Goal: Task Accomplishment & Management: Complete application form

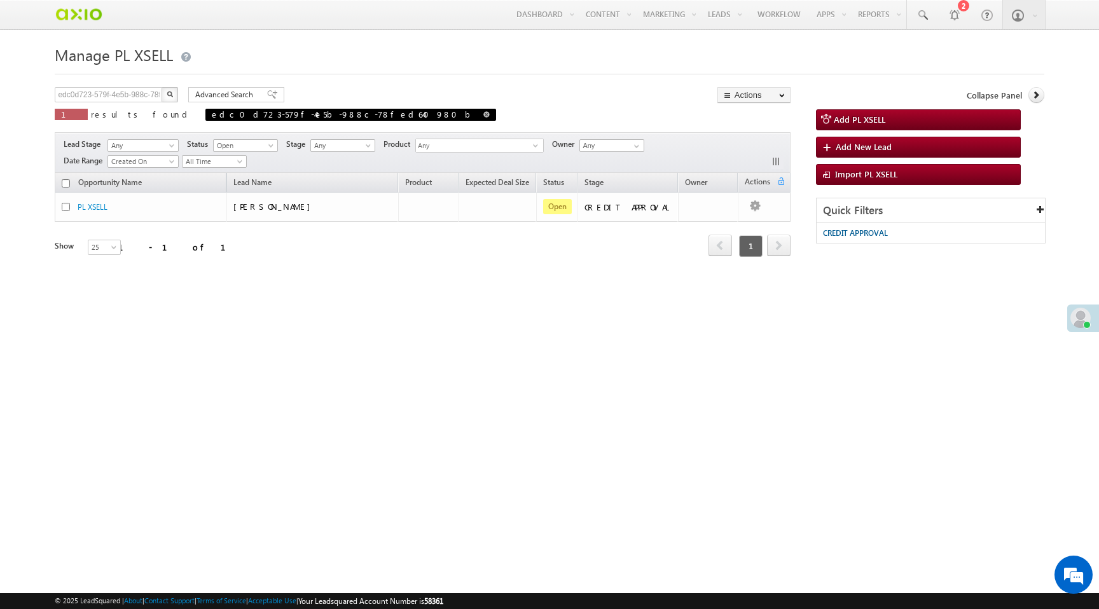
click at [483, 114] on span at bounding box center [486, 114] width 6 height 6
type input "Search PL XSELL"
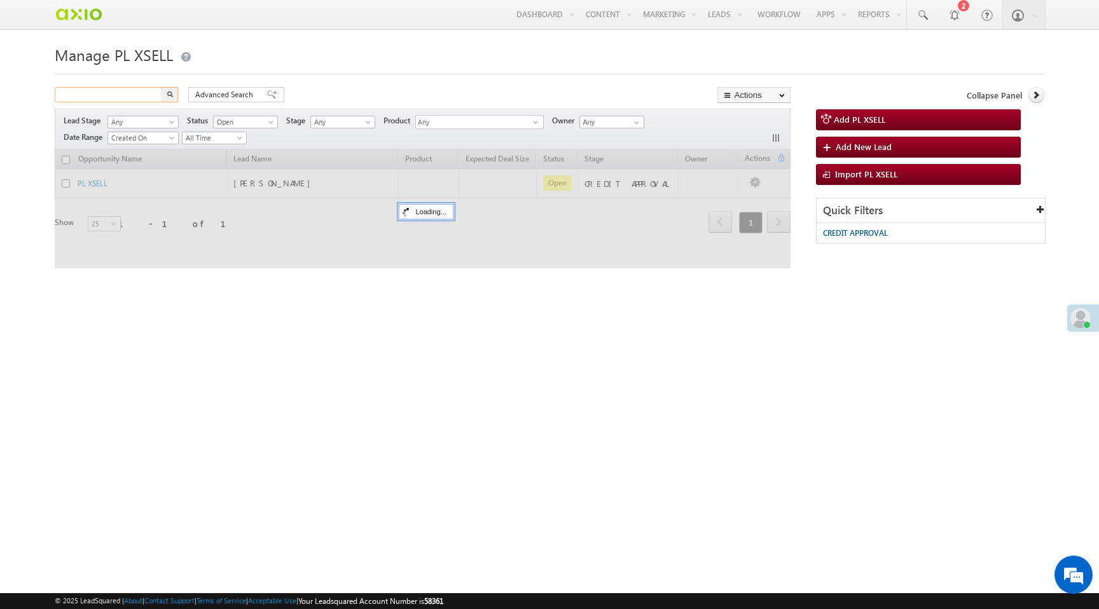
click at [97, 97] on input "text" at bounding box center [109, 94] width 109 height 15
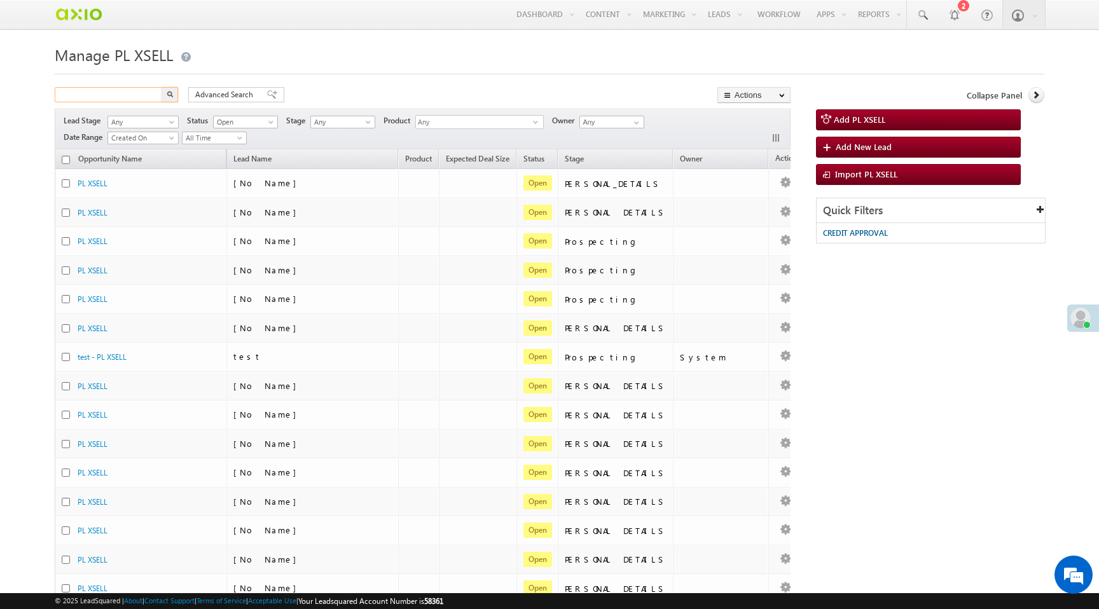
paste input "966238be-b573-4901-890e-fdf1e2bbf9ba"
type input "966238be-b573-4901-890e-fdf1e2bbf9ba"
click at [170, 97] on img "button" at bounding box center [170, 94] width 6 height 6
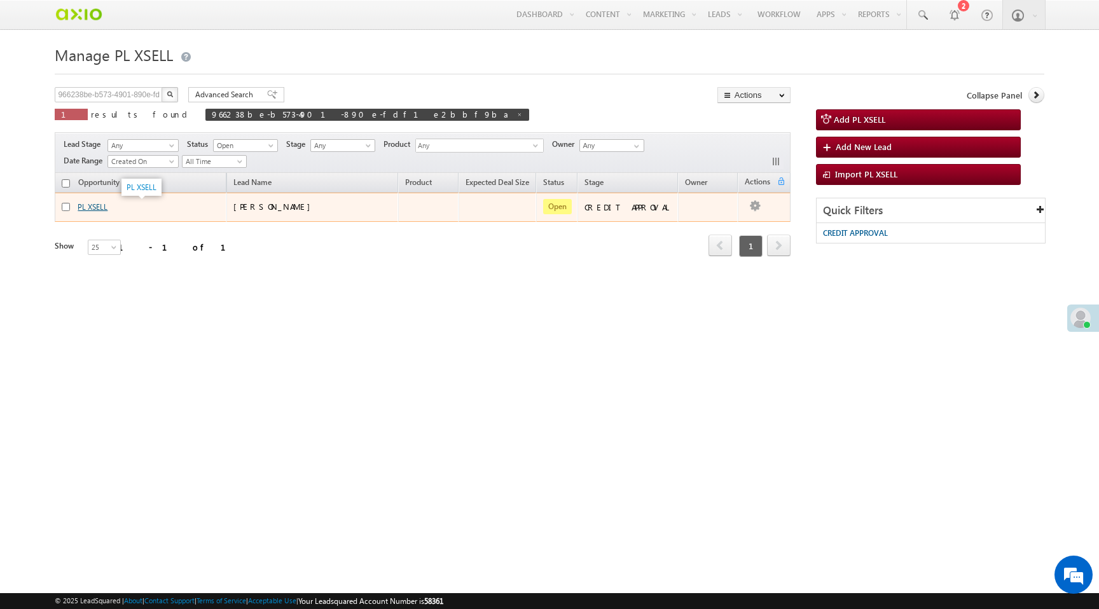
click at [101, 207] on link "PL XSELL" at bounding box center [93, 207] width 30 height 10
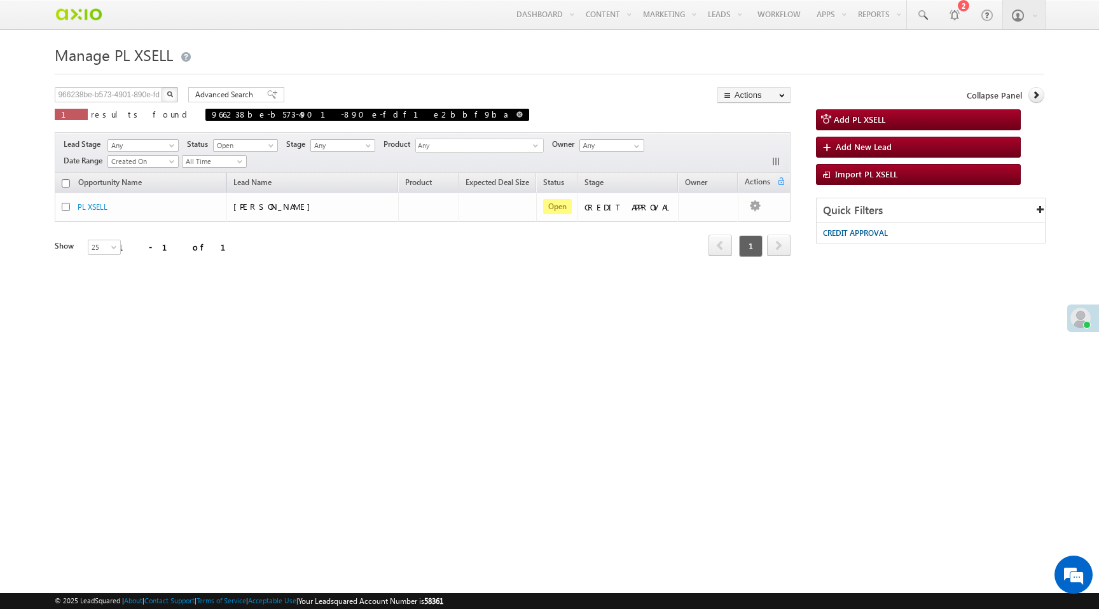
click at [516, 114] on span at bounding box center [519, 114] width 6 height 6
type input "Search PL XSELL"
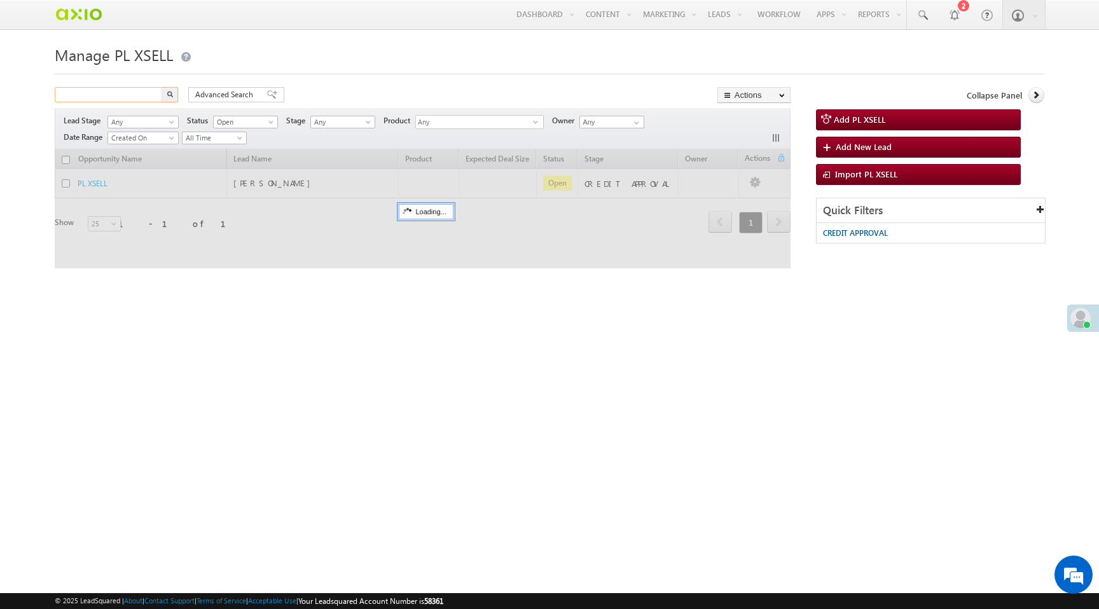
click at [93, 97] on input "text" at bounding box center [109, 94] width 109 height 15
paste input "ec92781e-ee35-4921-8292-85d28d01a5ca"
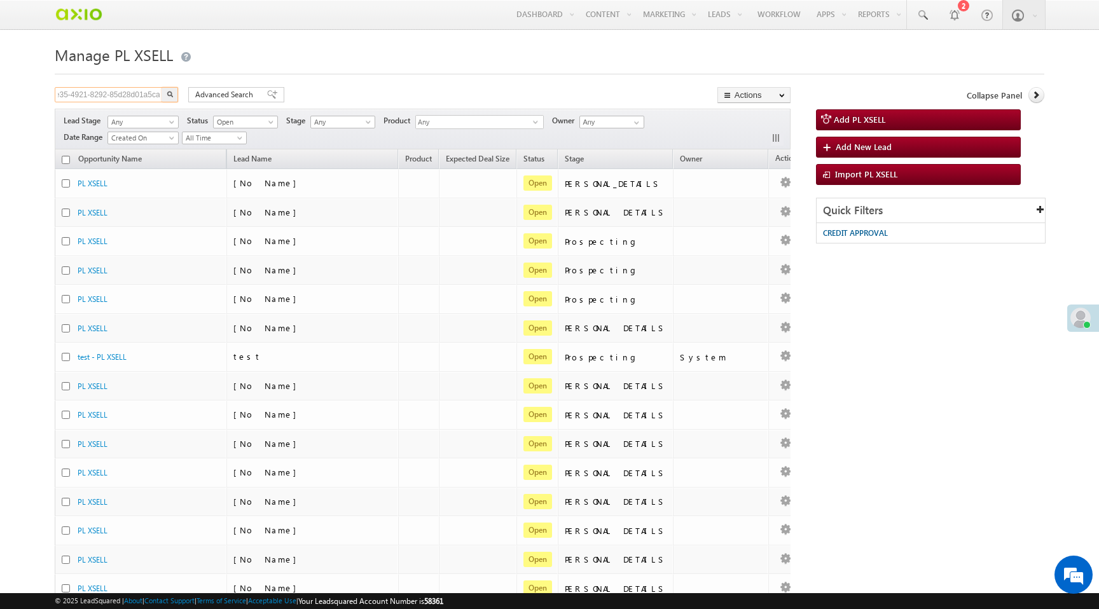
type input "ec92781e-ee35-4921-8292-85d28d01a5ca"
click at [170, 97] on img "button" at bounding box center [170, 94] width 6 height 6
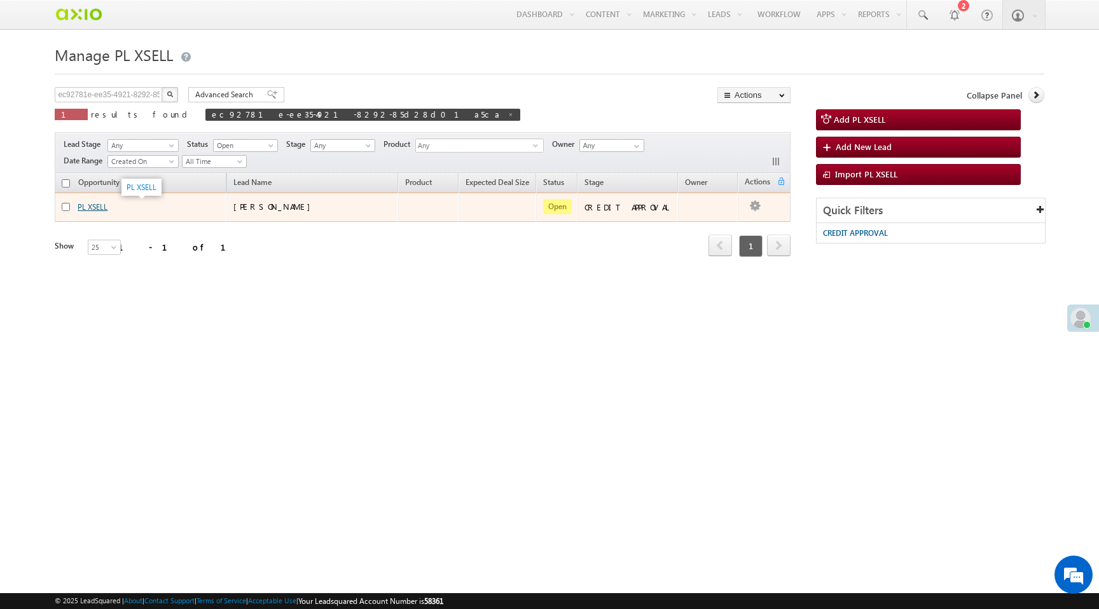
click at [99, 207] on link "PL XSELL" at bounding box center [93, 207] width 30 height 10
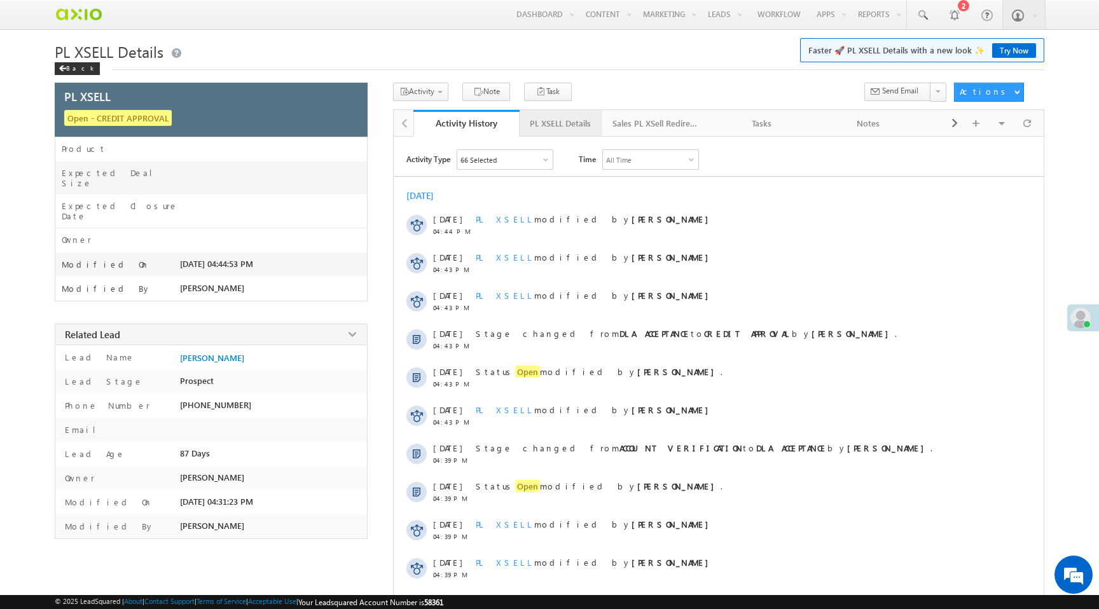
click at [559, 123] on div "PL XSELL Details" at bounding box center [560, 123] width 61 height 15
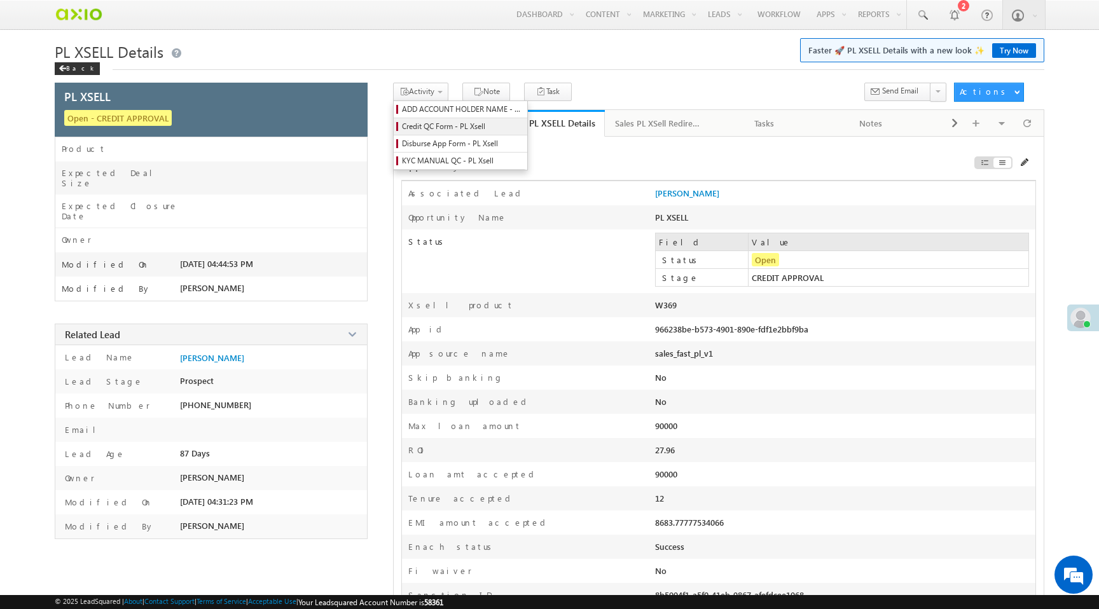
click at [441, 125] on span "Credit QC Form - PL Xsell" at bounding box center [462, 126] width 121 height 11
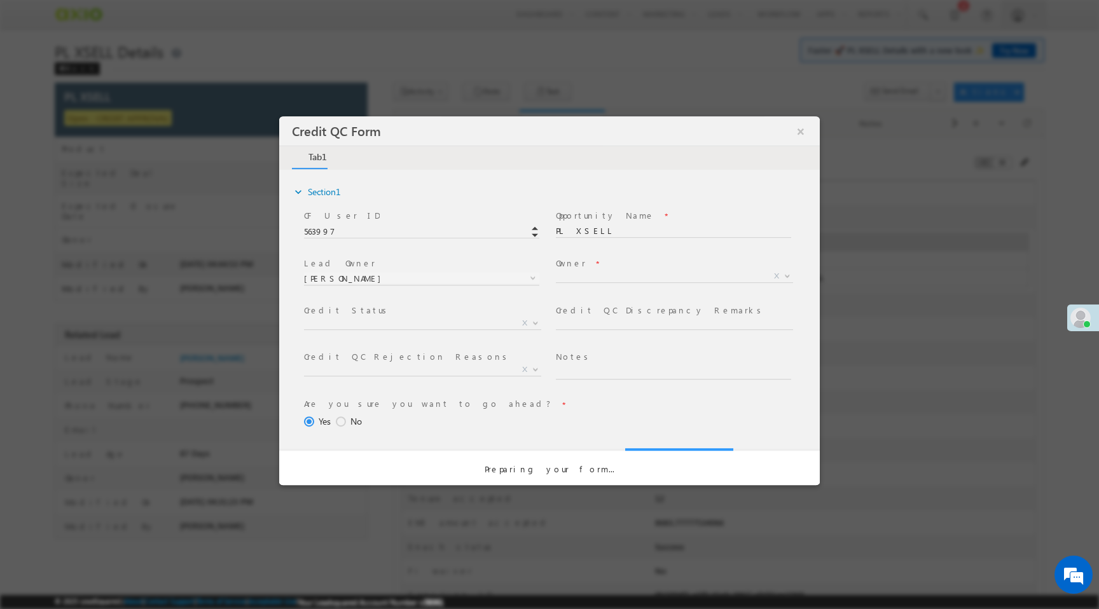
select select "50aed37f-b58e-11ec-8597-0681fe0b10f8"
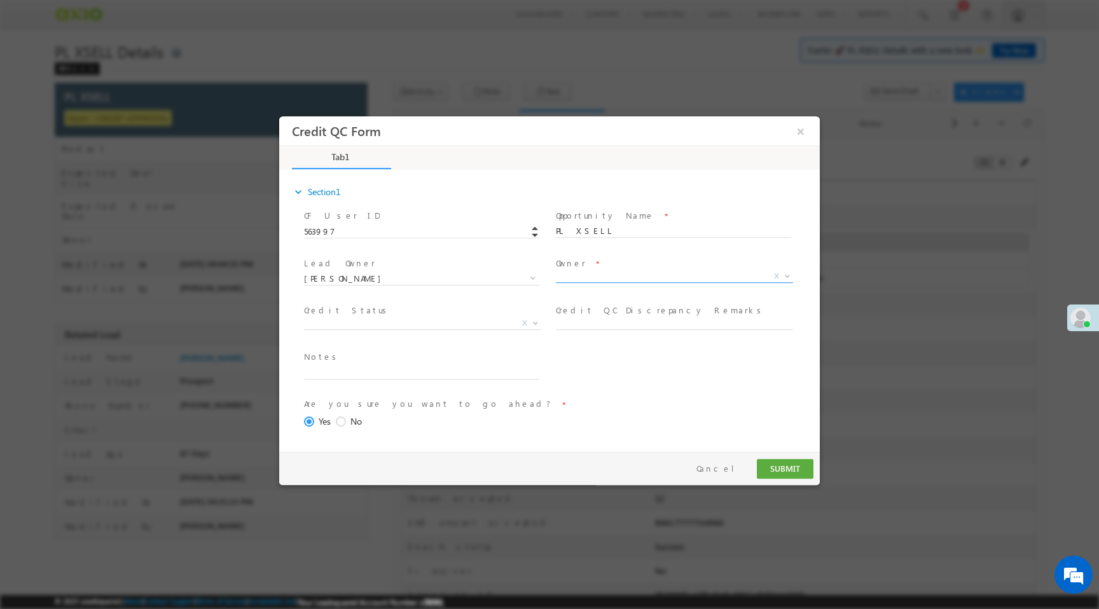
click at [597, 278] on span "X" at bounding box center [674, 276] width 237 height 13
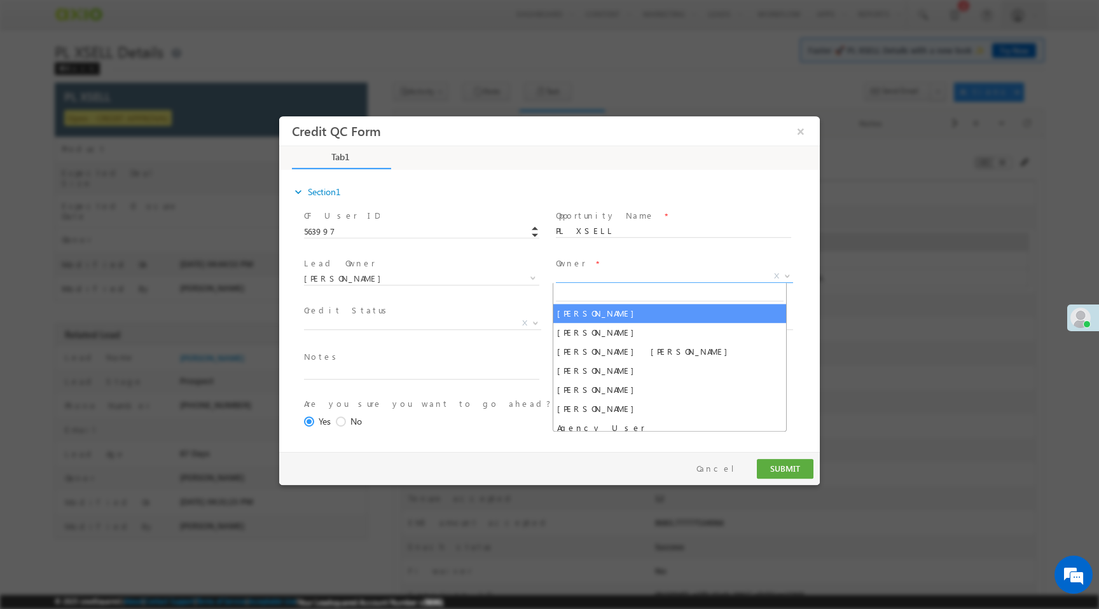
select select "65e28f60-3a0a-11ef-bbd2-0695f51e8b4b"
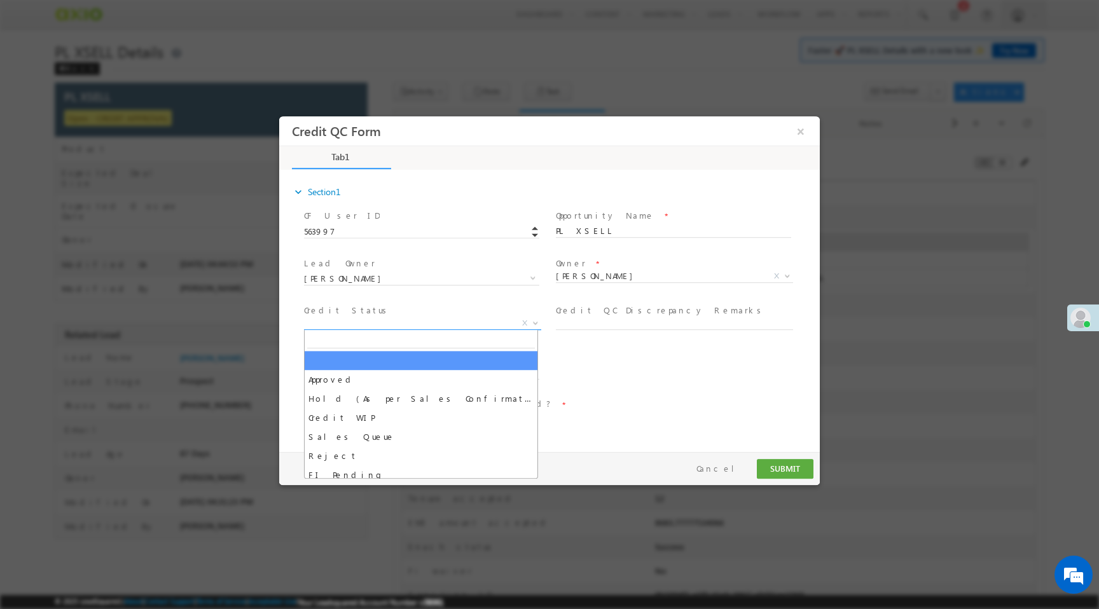
click at [391, 328] on span "X" at bounding box center [422, 323] width 237 height 13
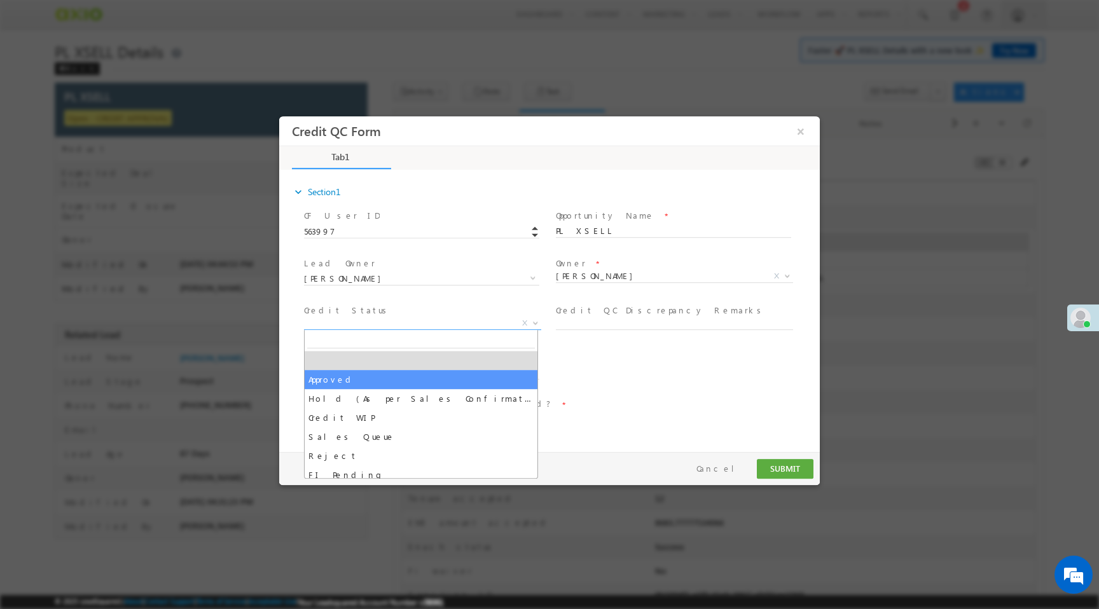
select select "Approved"
select select "NA"
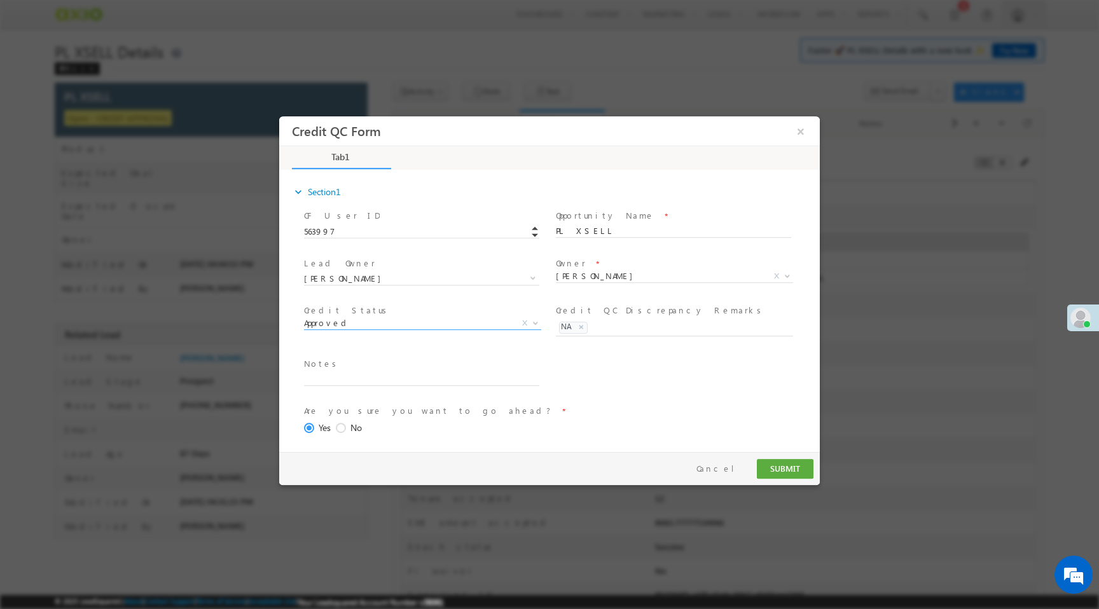
scroll to position [52, 0]
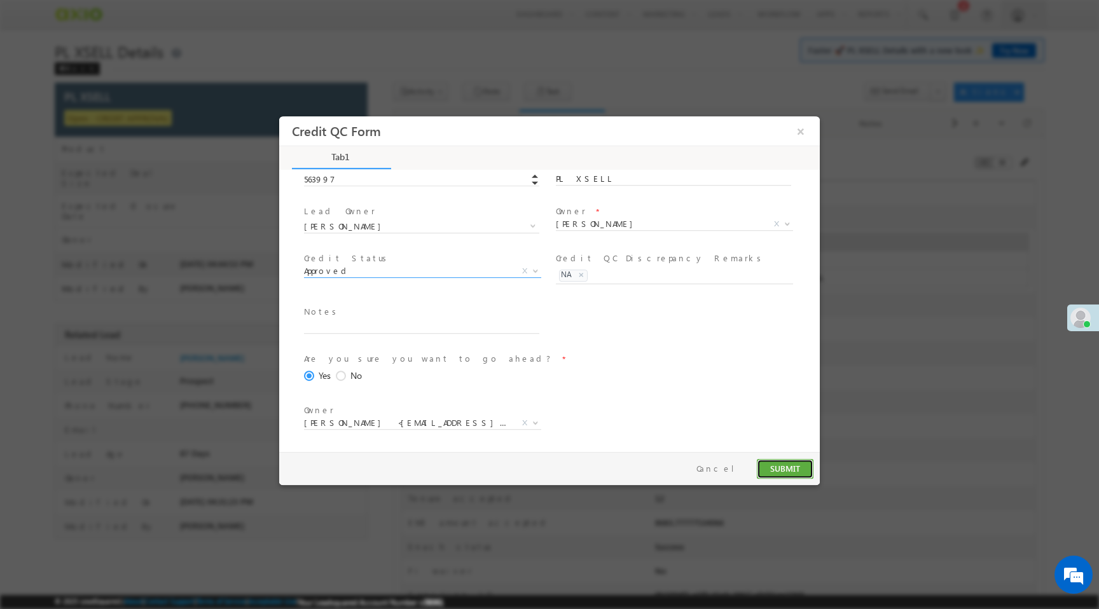
click at [777, 476] on button "SUBMIT" at bounding box center [785, 469] width 57 height 20
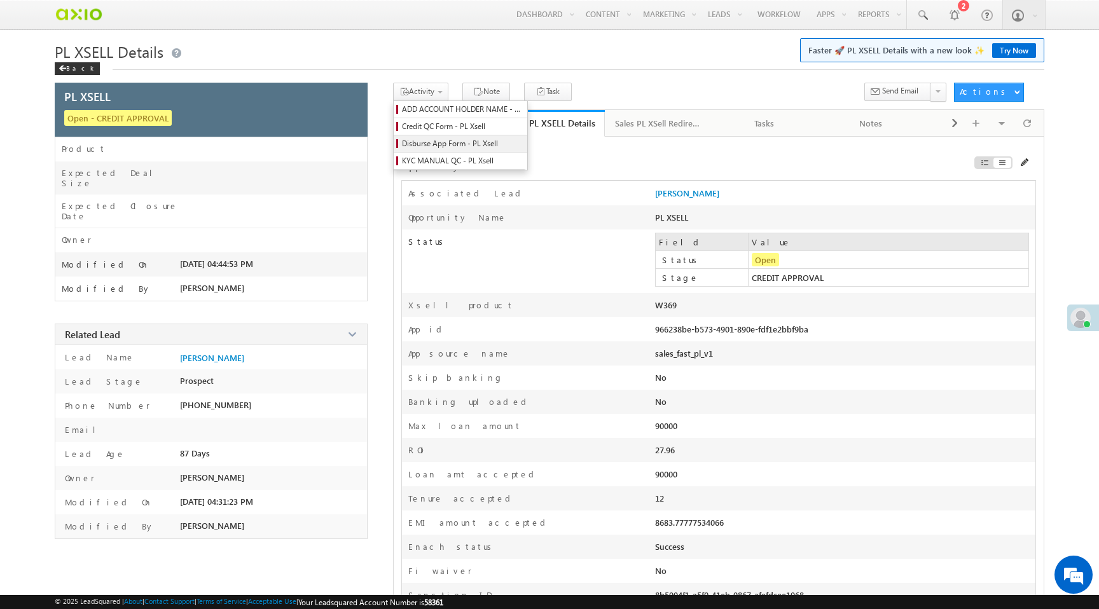
click at [459, 143] on span "Disburse App Form - PL Xsell" at bounding box center [462, 143] width 121 height 11
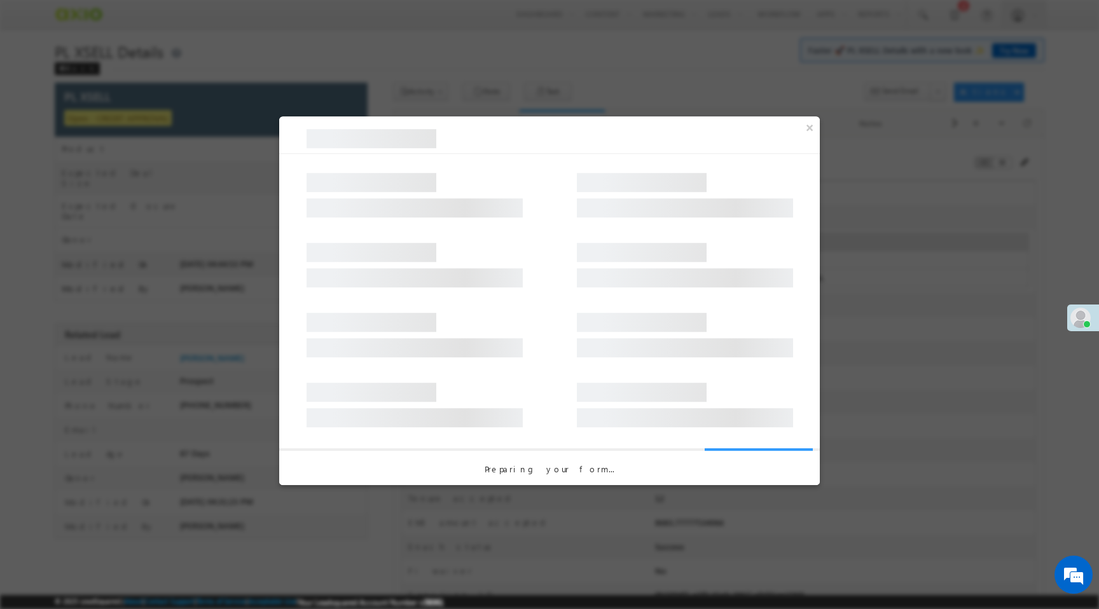
select select "PL XSell Disbursement Initiated"
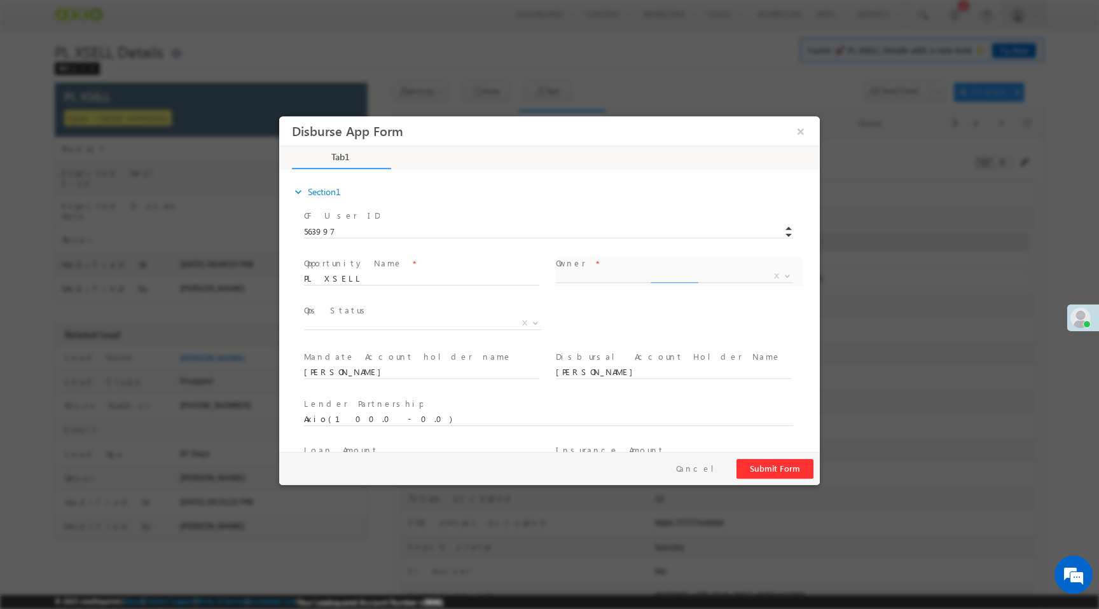
select select "65e28f60-3a0a-11ef-bbd2-0695f51e8b4b"
click at [522, 322] on span "X" at bounding box center [524, 322] width 5 height 11
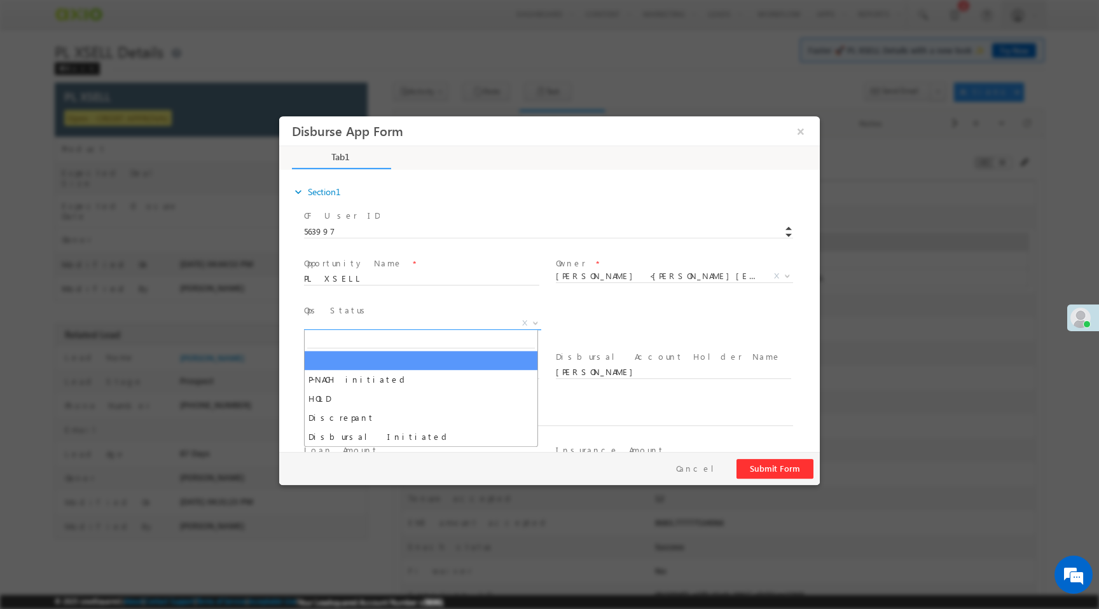
click at [505, 324] on span "X" at bounding box center [422, 323] width 237 height 13
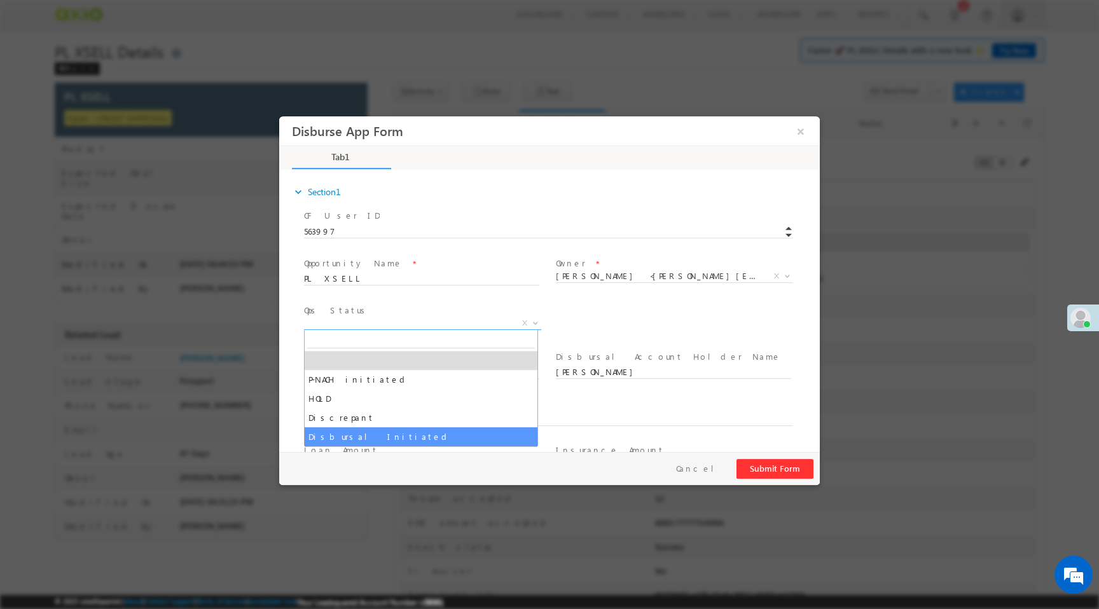
select select "Disbursal Initiated"
select select "NA"
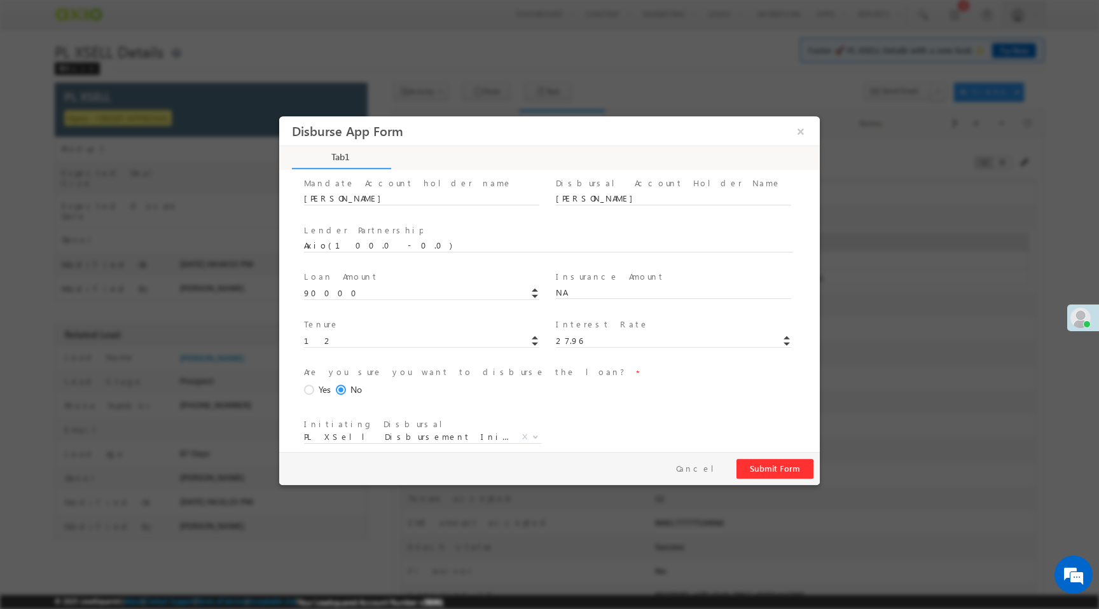
scroll to position [188, 0]
click at [309, 373] on span at bounding box center [311, 376] width 14 height 11
click at [279, 116] on input "Yes" at bounding box center [279, 116] width 0 height 0
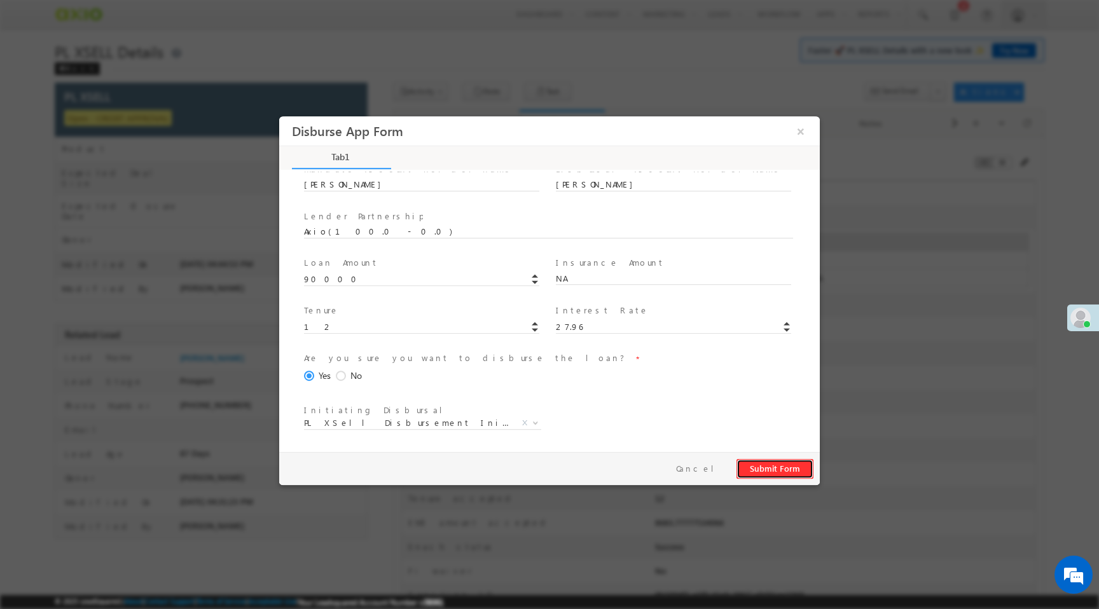
click at [786, 471] on button "Submit Form" at bounding box center [775, 469] width 77 height 20
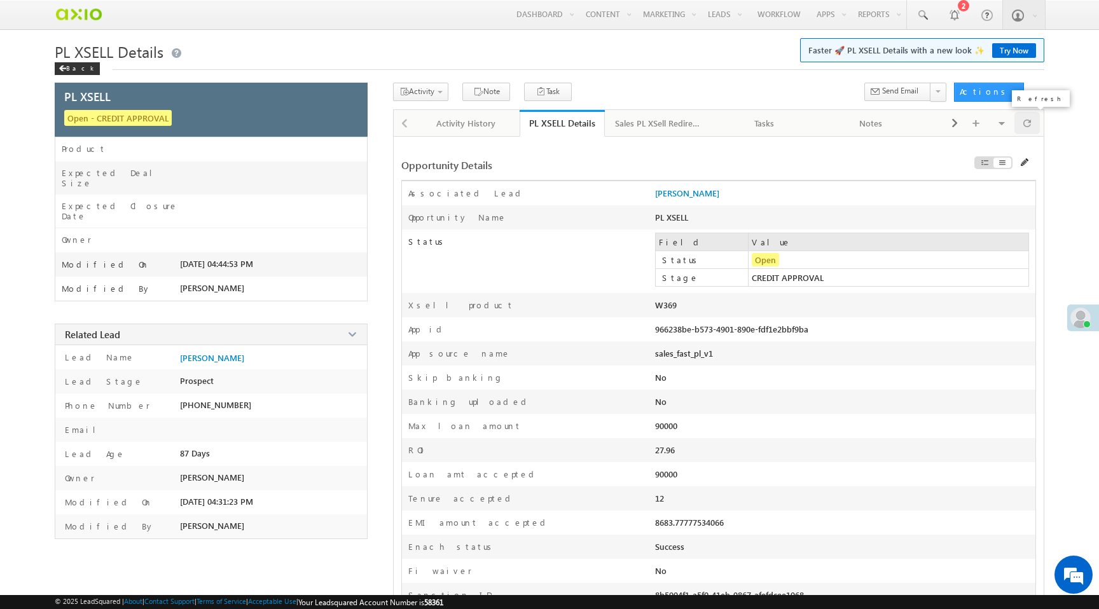
click at [1035, 122] on div at bounding box center [1027, 123] width 25 height 22
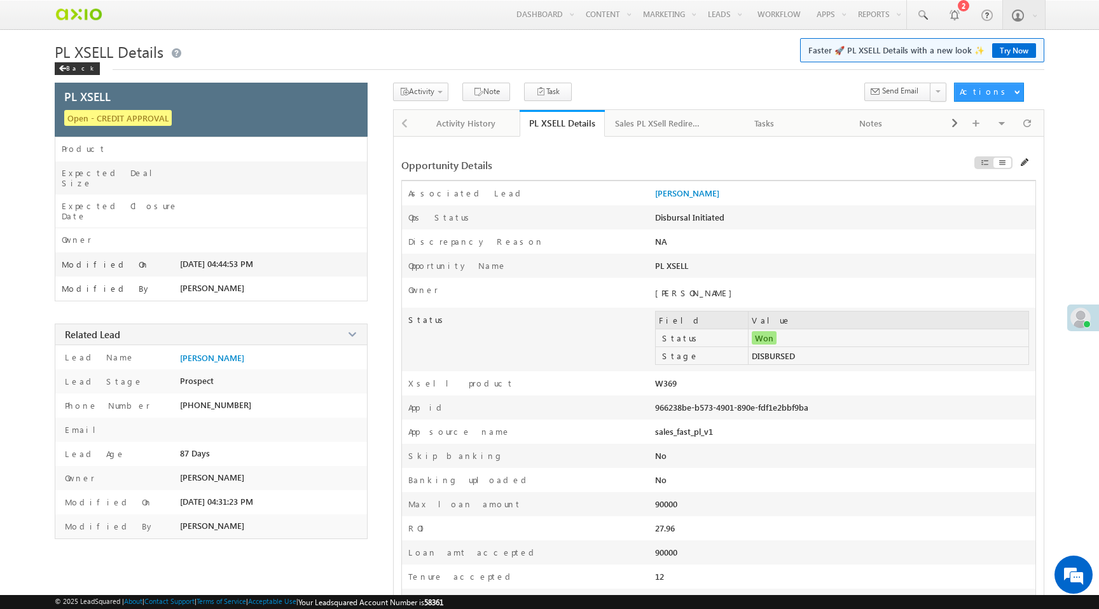
click at [710, 414] on div "966238be-b573-4901-890e-fdf1e2bbf9ba" at bounding box center [769, 411] width 228 height 18
copy div "966238be-b573-4901-890e-fdf1e2bbf9ba"
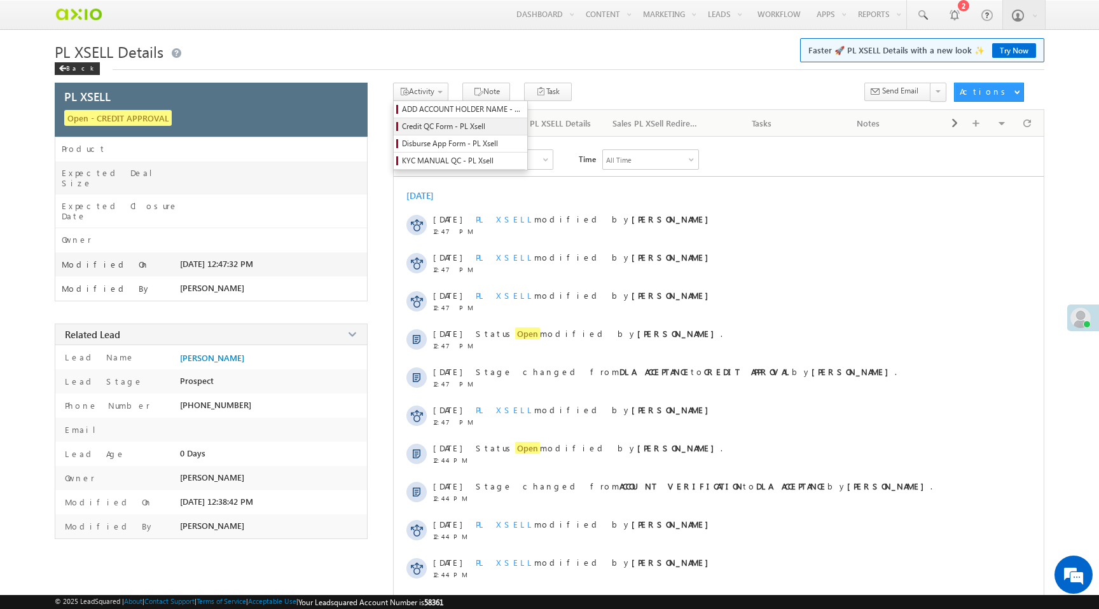
click at [426, 126] on span "Credit QC Form - PL Xsell" at bounding box center [462, 126] width 121 height 11
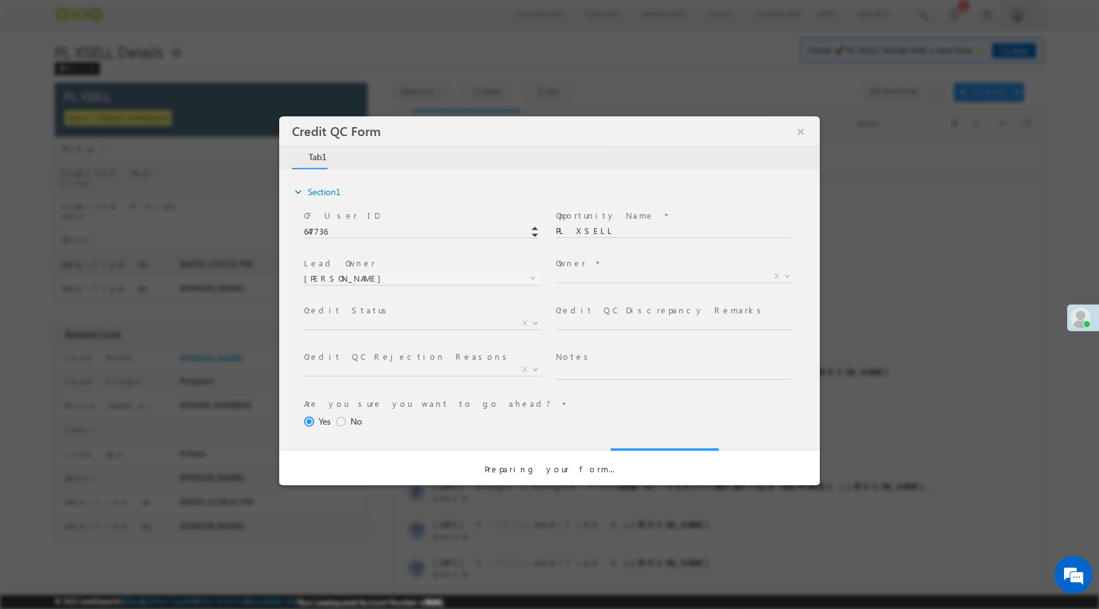
select select "50aed37f-b58e-11ec-8597-0681fe0b10f8"
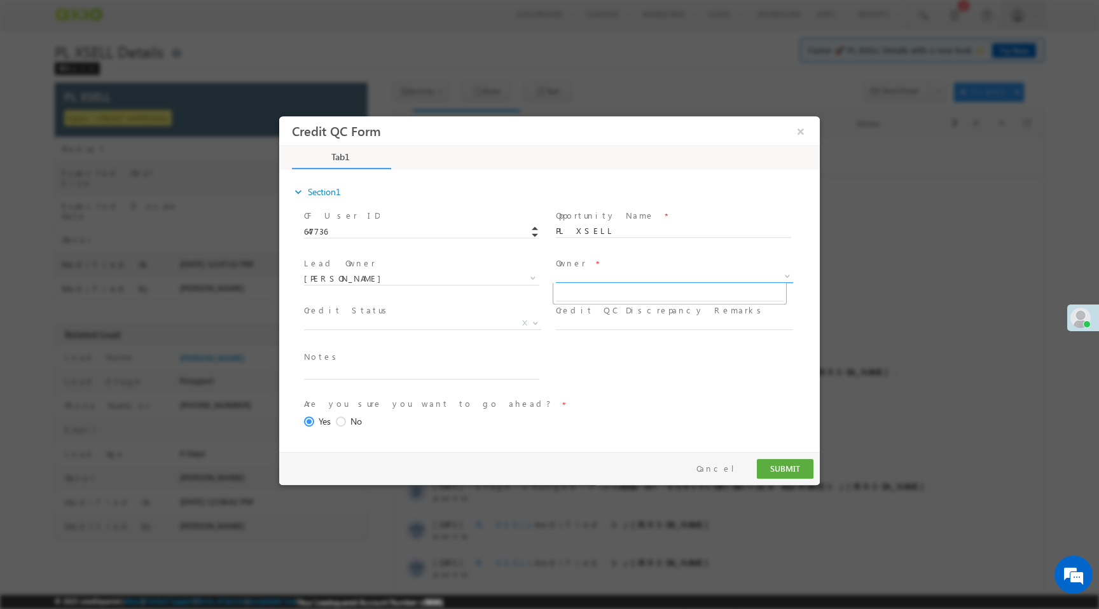
click at [623, 279] on span "X" at bounding box center [674, 276] width 237 height 13
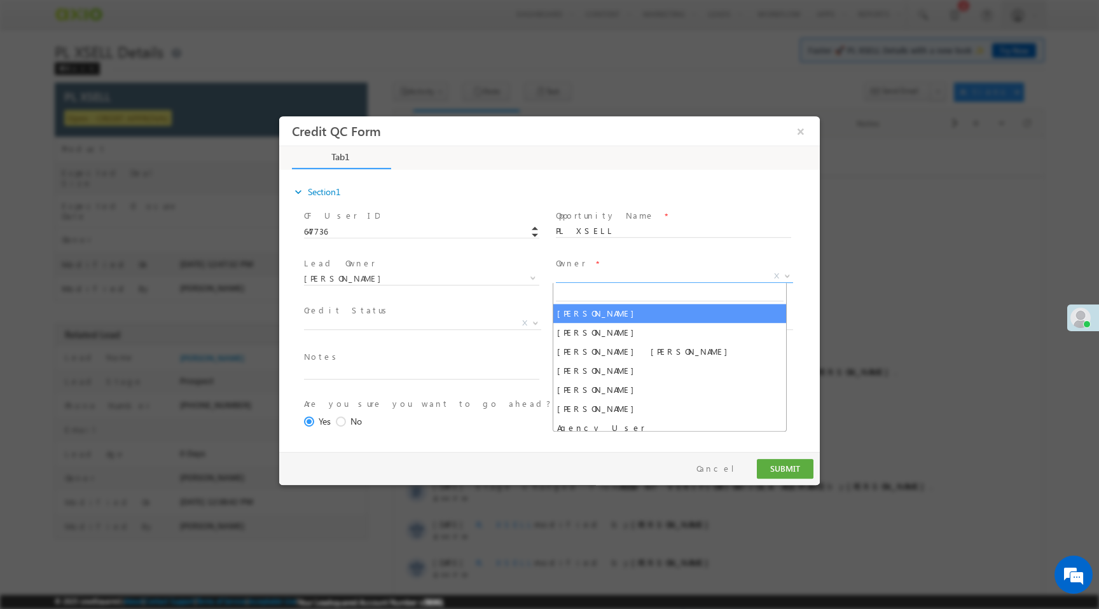
select select "65e28f60-3a0a-11ef-bbd2-0695f51e8b4b"
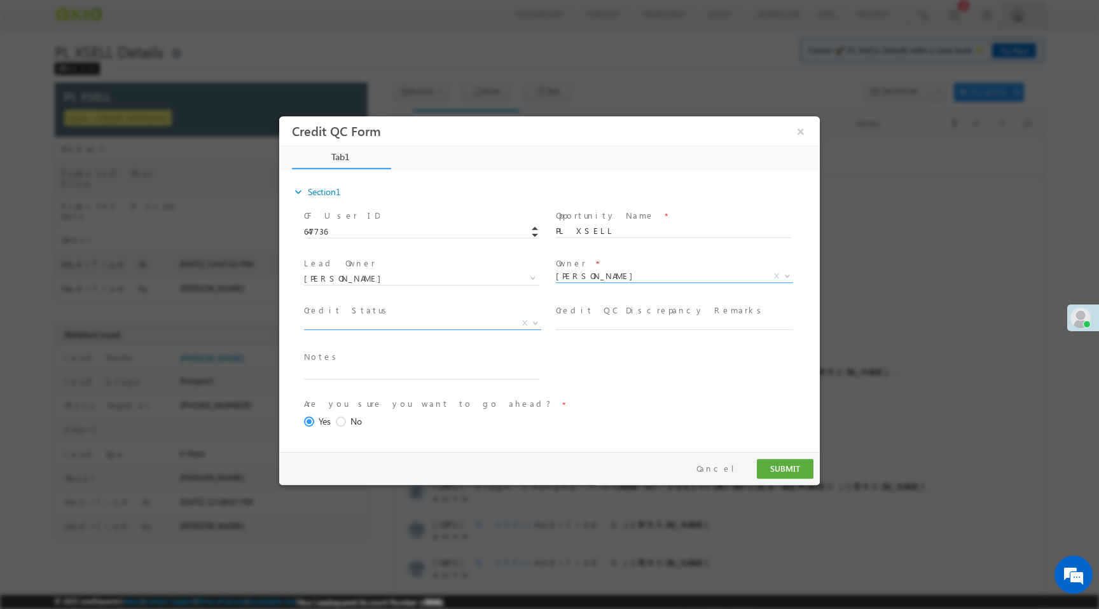
click at [451, 321] on span "X" at bounding box center [422, 323] width 237 height 13
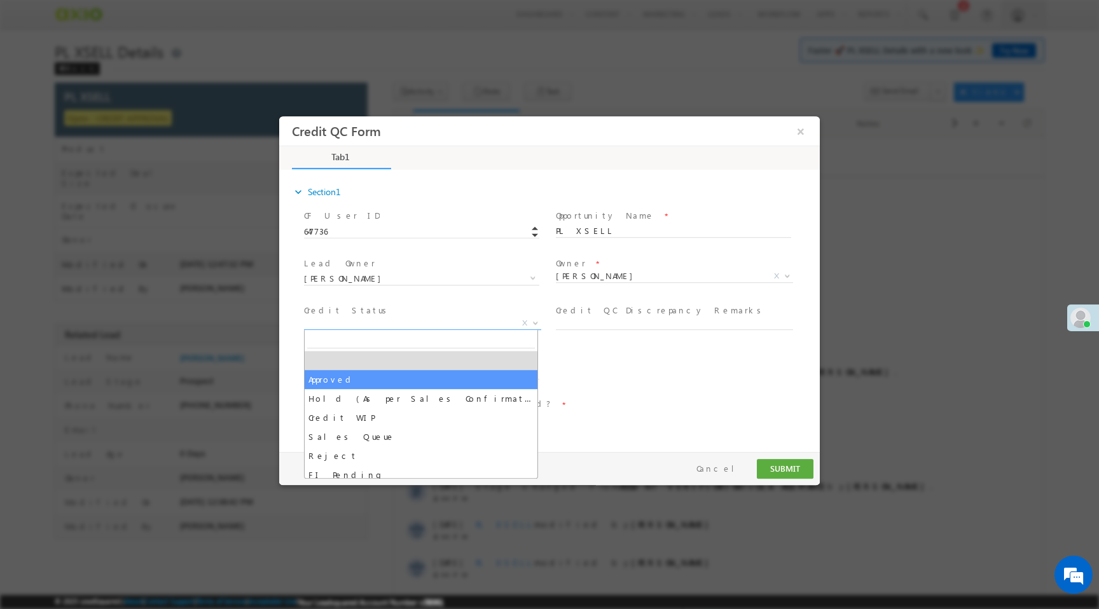
select select "Approved"
select select "NA"
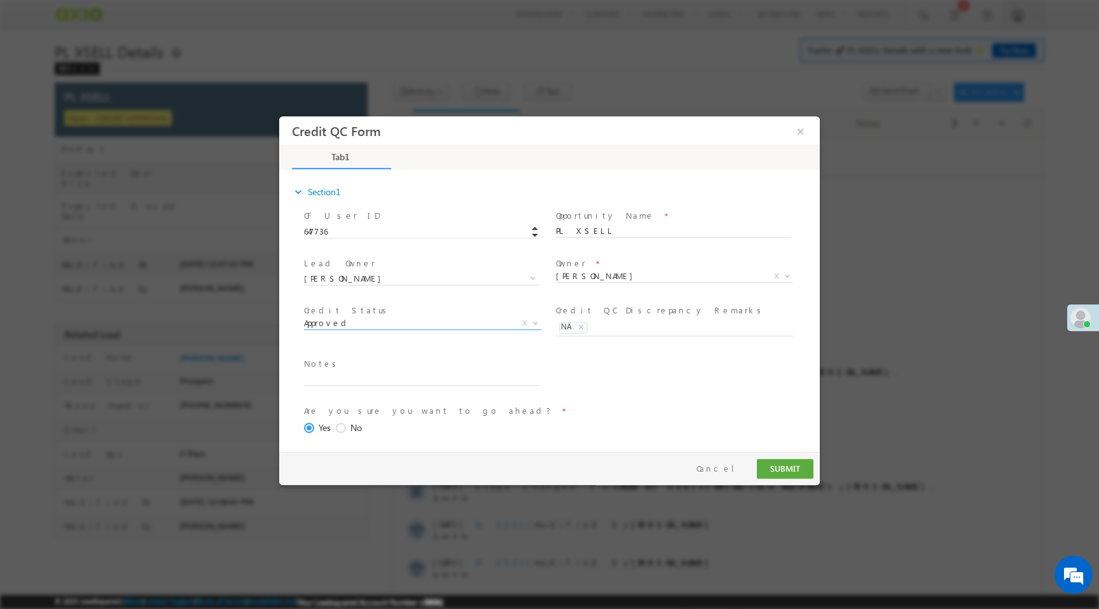
scroll to position [52, 0]
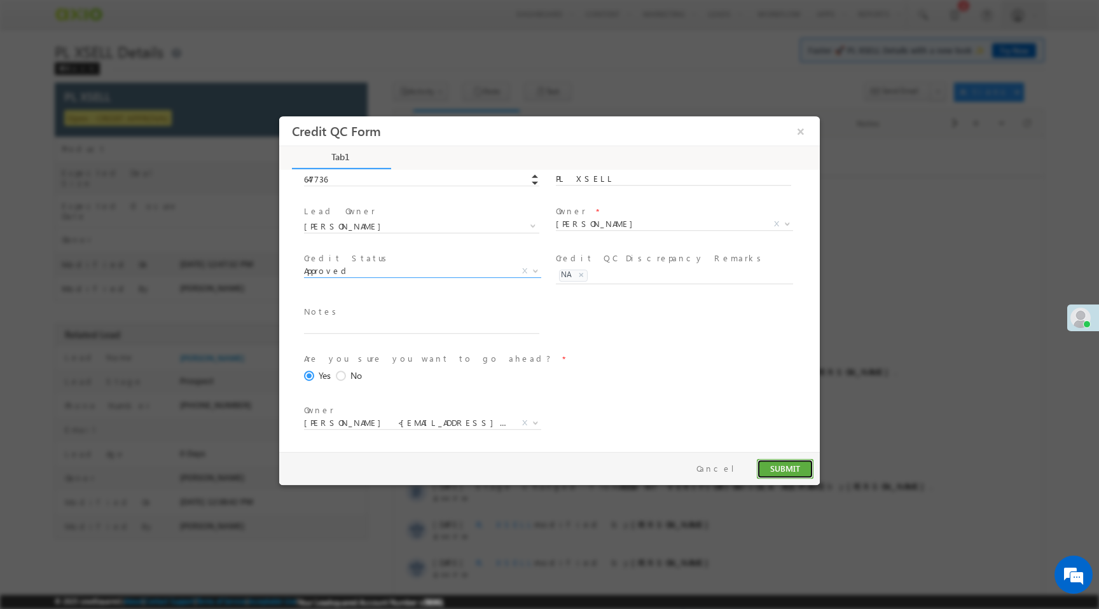
click at [801, 473] on button "SUBMIT" at bounding box center [785, 469] width 57 height 20
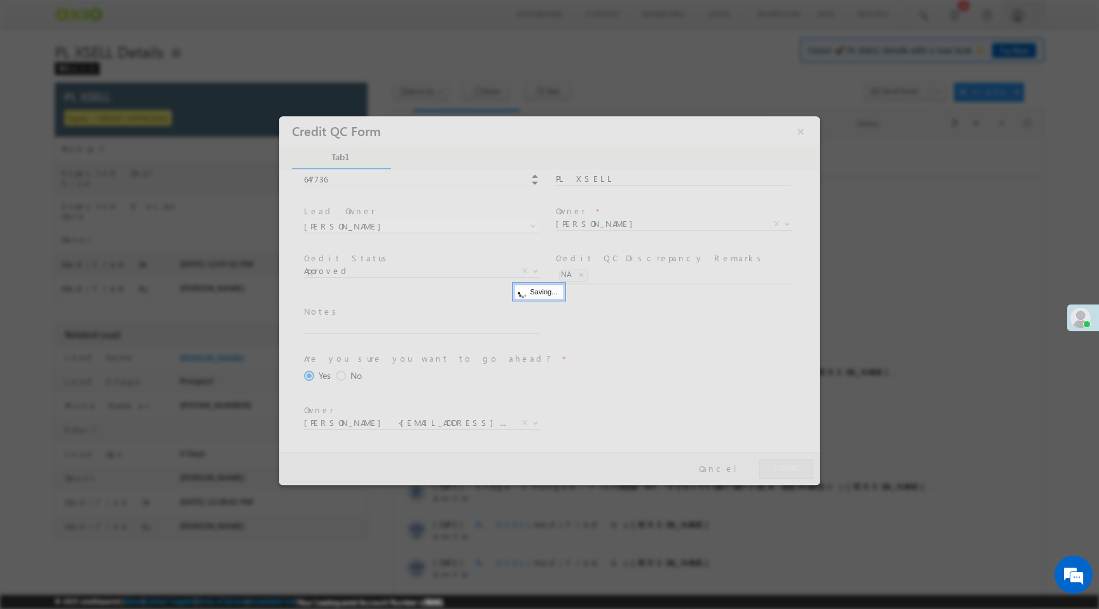
scroll to position [0, 0]
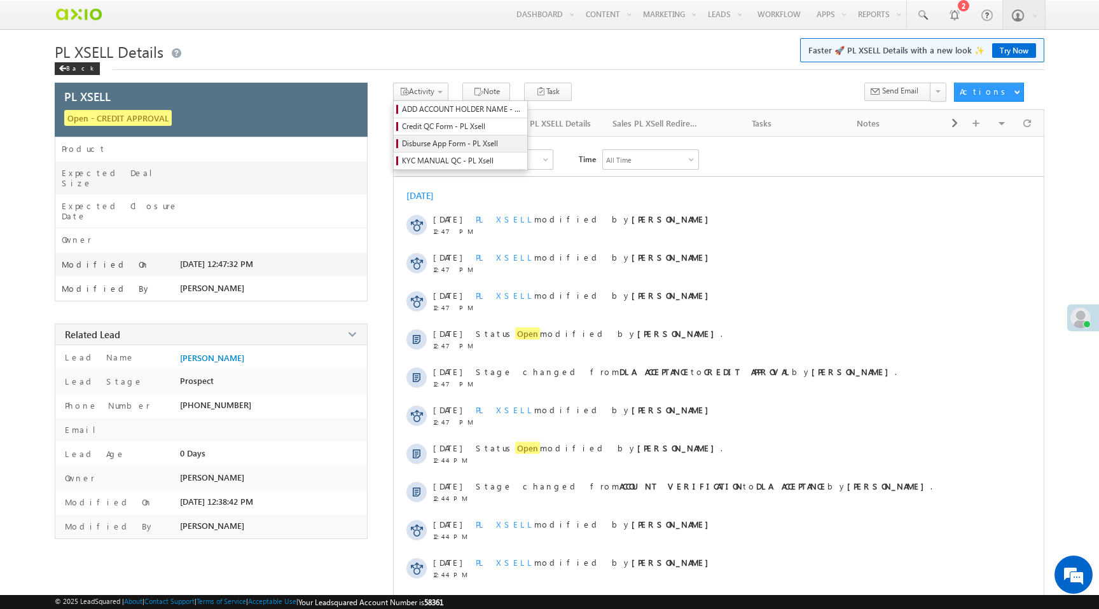
click at [433, 146] on span "Disburse App Form - PL Xsell" at bounding box center [462, 143] width 121 height 11
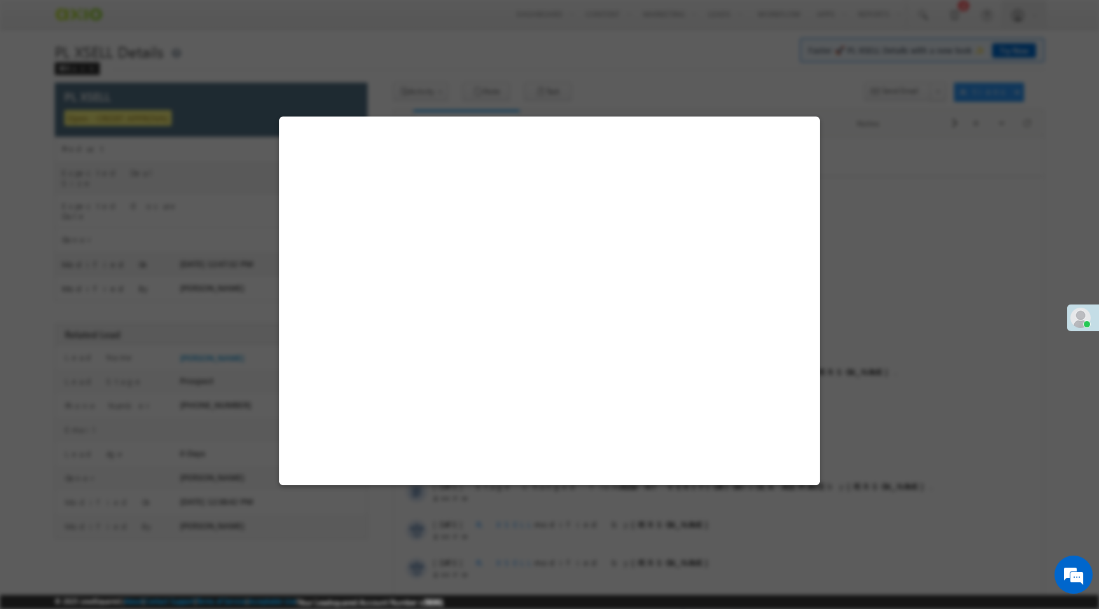
select select "PL XSell Disbursement Initiated"
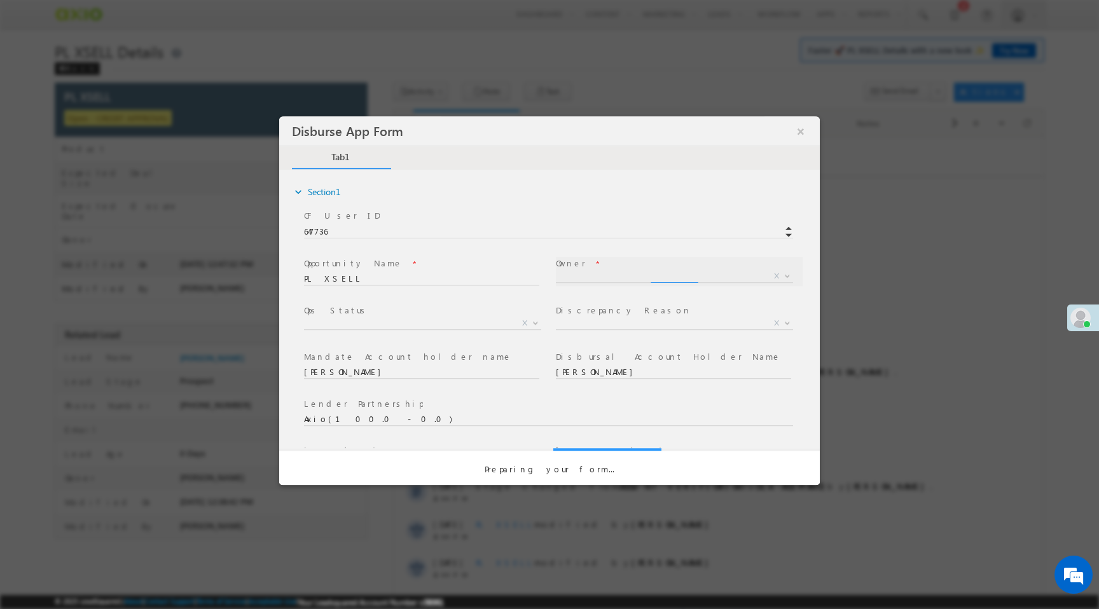
select select "65e28f60-3a0a-11ef-bbd2-0695f51e8b4b"
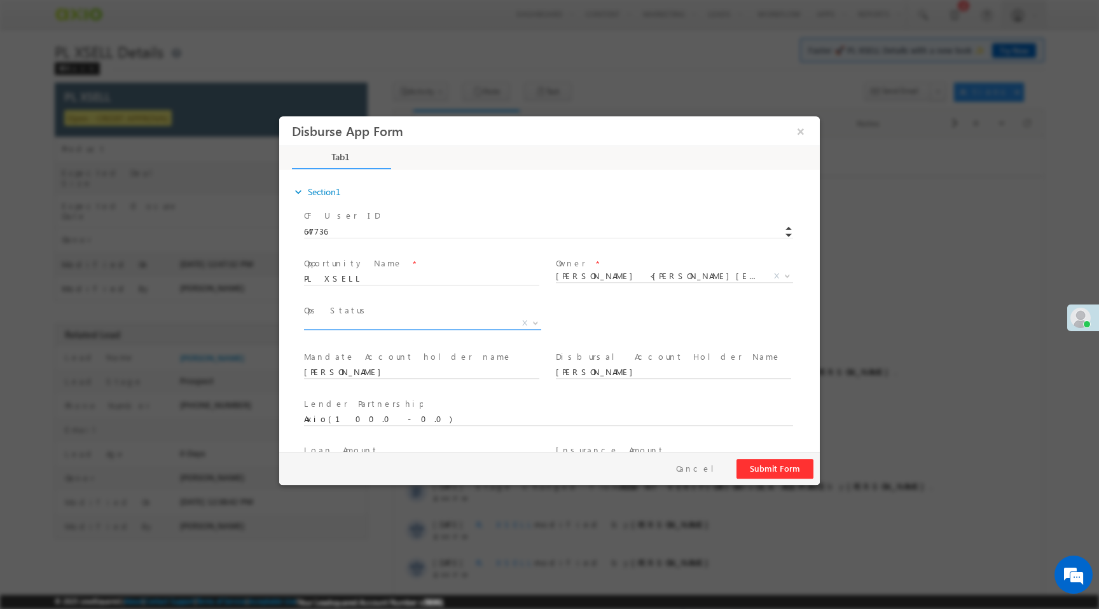
click at [421, 322] on span "X" at bounding box center [422, 323] width 237 height 13
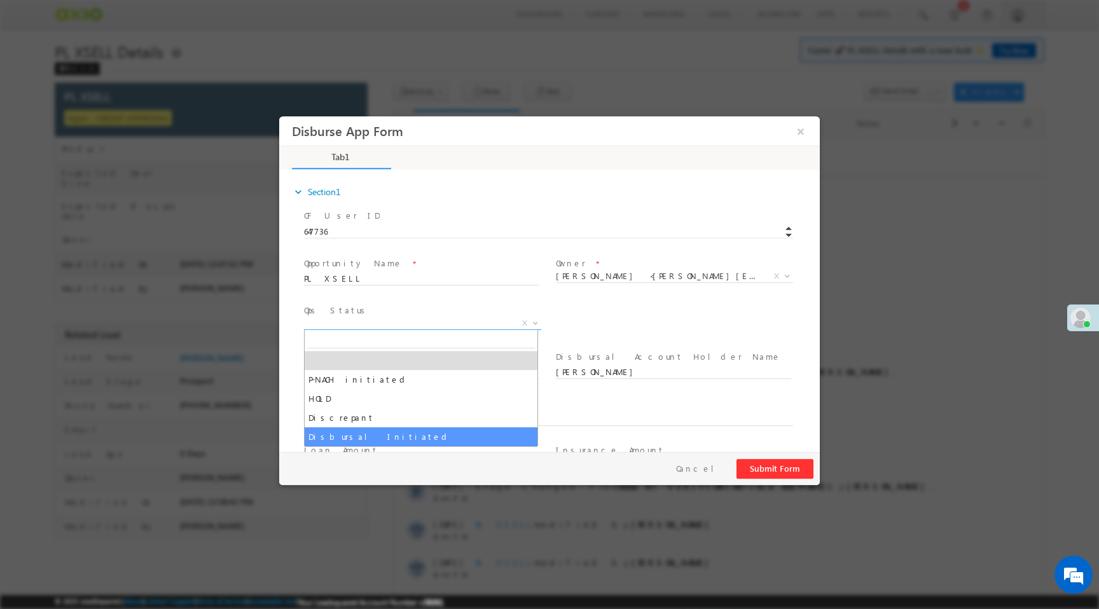
select select "Disbursal Initiated"
select select "NA"
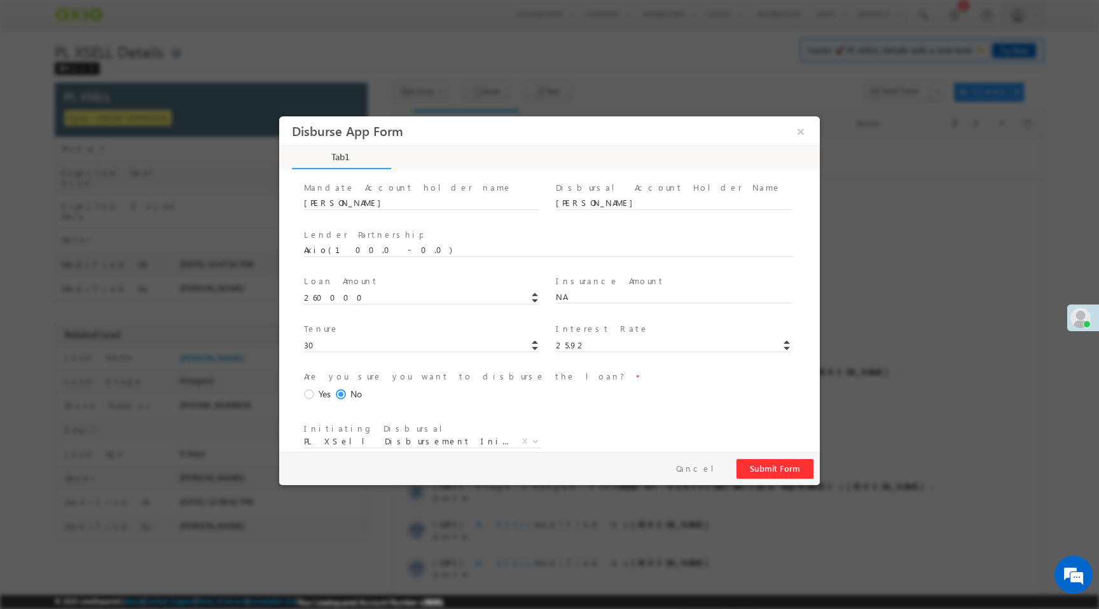
scroll to position [188, 0]
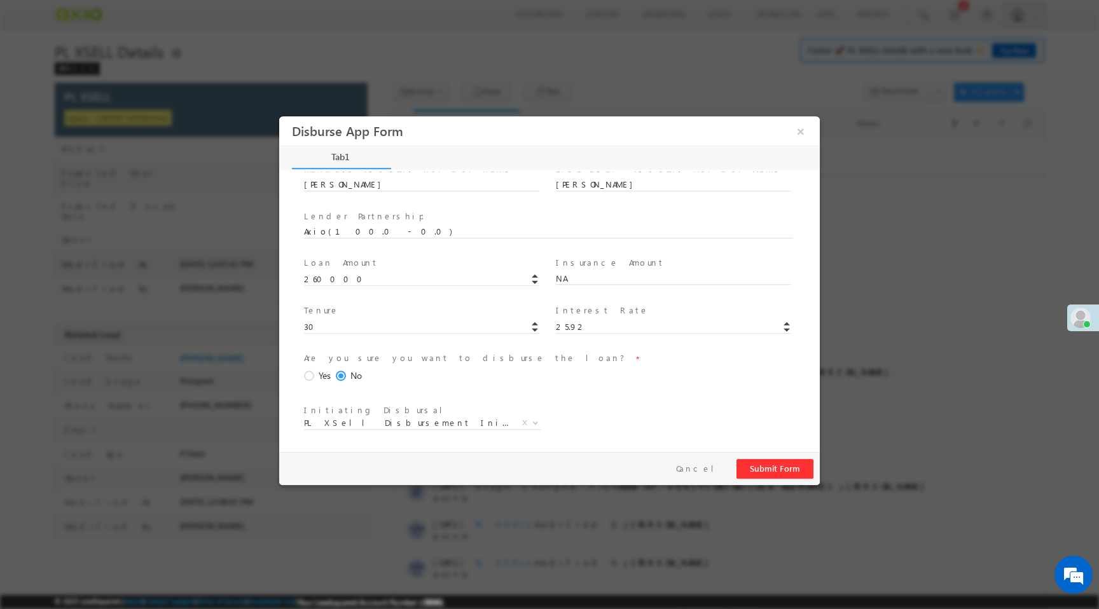
click at [312, 375] on span at bounding box center [311, 376] width 14 height 11
click at [279, 116] on input "Yes" at bounding box center [279, 116] width 0 height 0
click at [777, 466] on button "Submit Form" at bounding box center [775, 469] width 77 height 20
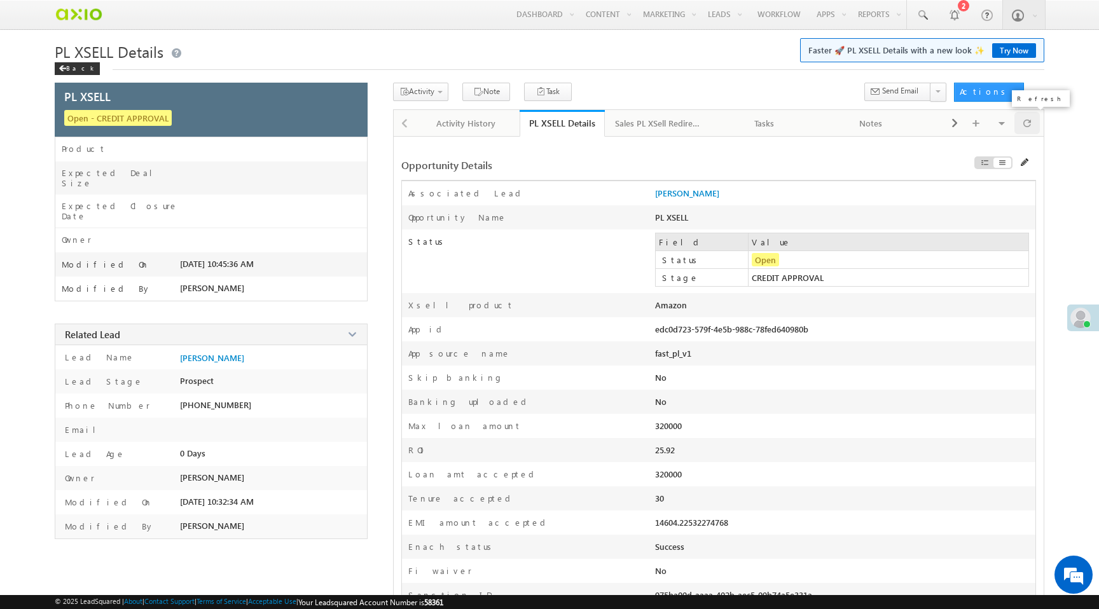
click at [1025, 125] on span at bounding box center [1027, 123] width 8 height 22
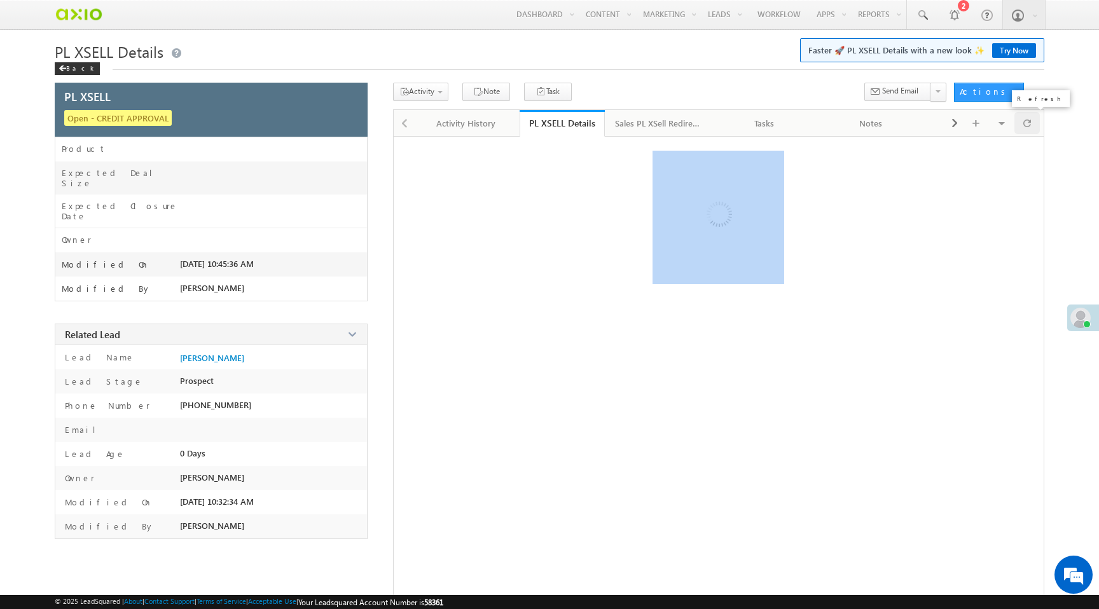
click at [1025, 125] on span at bounding box center [1027, 123] width 8 height 22
